Goal: Find specific page/section: Find specific page/section

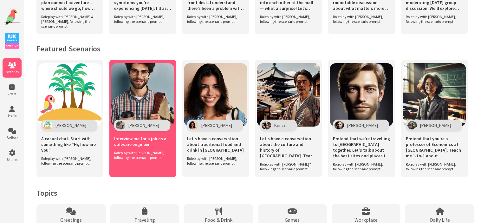
scroll to position [360, 0]
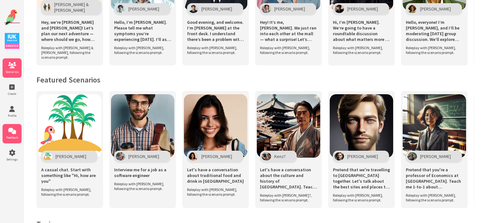
click at [18, 131] on icon at bounding box center [12, 131] width 19 height 6
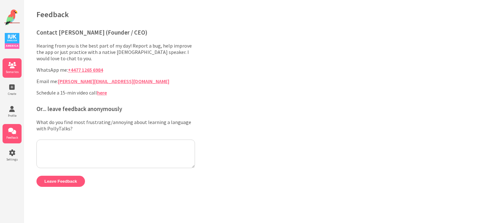
click at [15, 62] on icon at bounding box center [12, 65] width 19 height 6
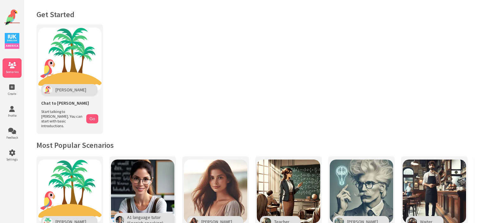
click at [16, 40] on img at bounding box center [12, 41] width 15 height 16
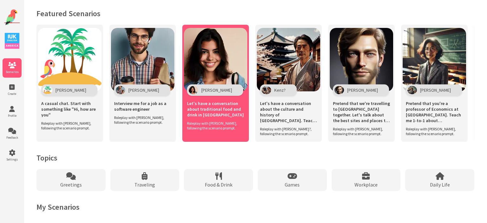
scroll to position [427, 0]
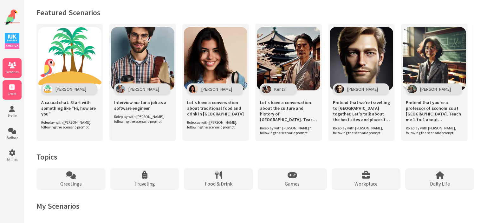
click at [8, 96] on li "Create" at bounding box center [12, 89] width 19 height 19
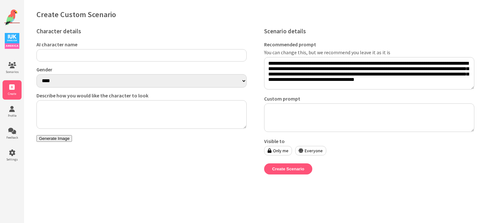
click at [8, 21] on img at bounding box center [12, 18] width 16 height 16
